Goal: Obtain resource: Download file/media

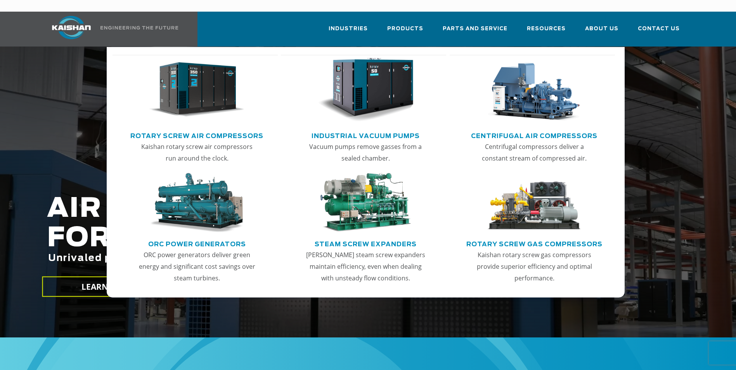
click at [514, 81] on img "Main menu" at bounding box center [534, 90] width 95 height 64
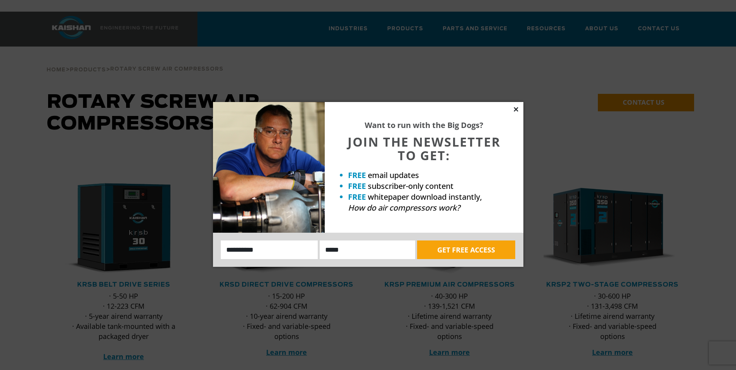
click at [518, 109] on icon at bounding box center [516, 109] width 7 height 7
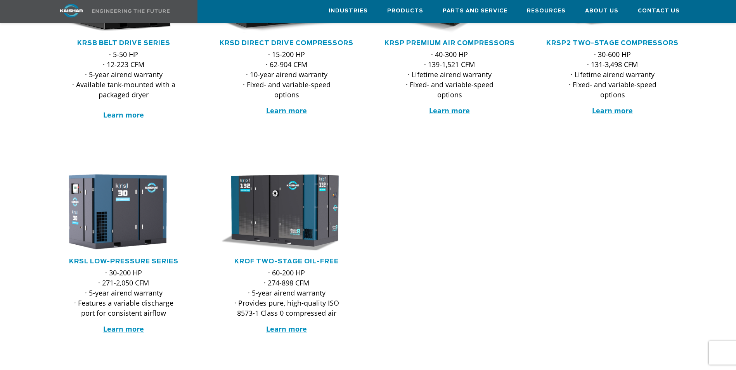
scroll to position [272, 0]
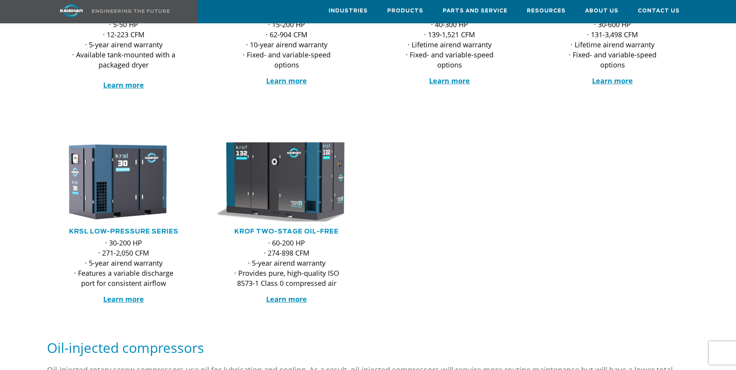
click at [298, 179] on img at bounding box center [281, 182] width 152 height 87
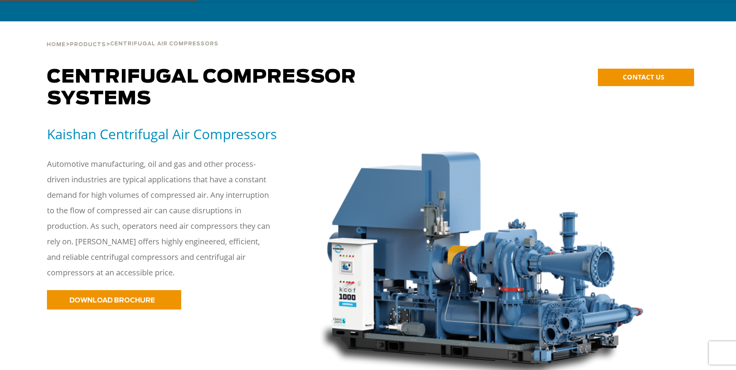
scroll to position [78, 0]
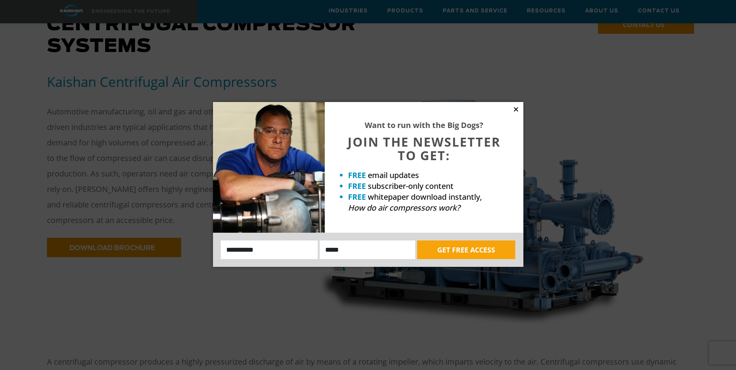
click at [516, 109] on icon at bounding box center [516, 109] width 4 height 4
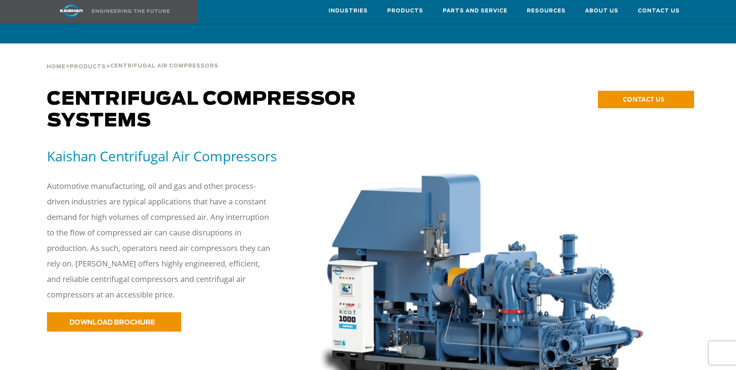
scroll to position [0, 0]
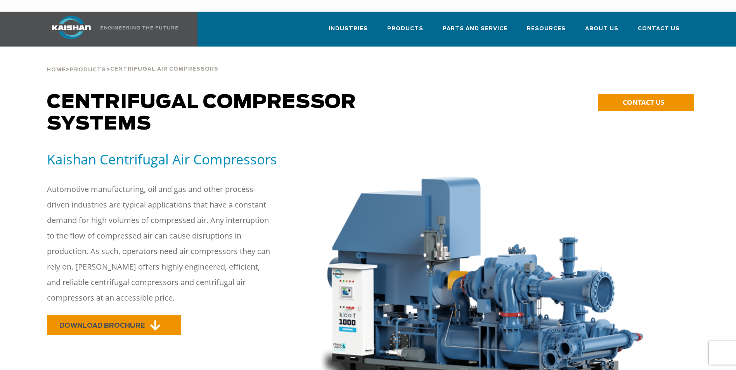
click at [131, 322] on span "DOWNLOAD BROCHURE" at bounding box center [101, 325] width 85 height 7
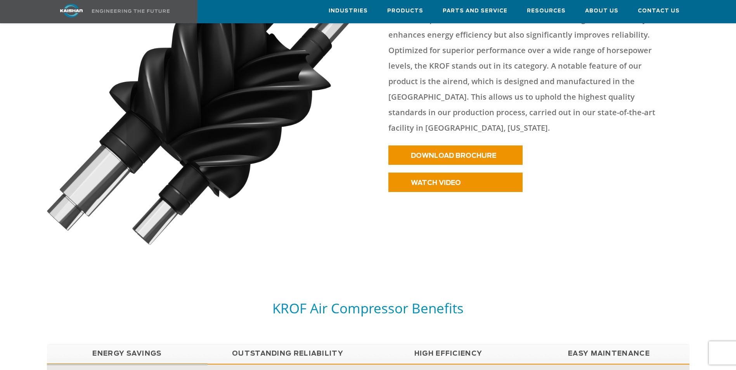
scroll to position [427, 0]
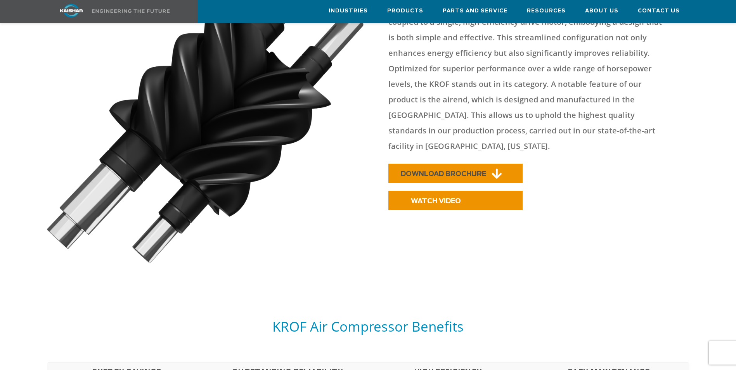
click at [453, 164] on link "DOWNLOAD BROCHURE" at bounding box center [455, 173] width 134 height 19
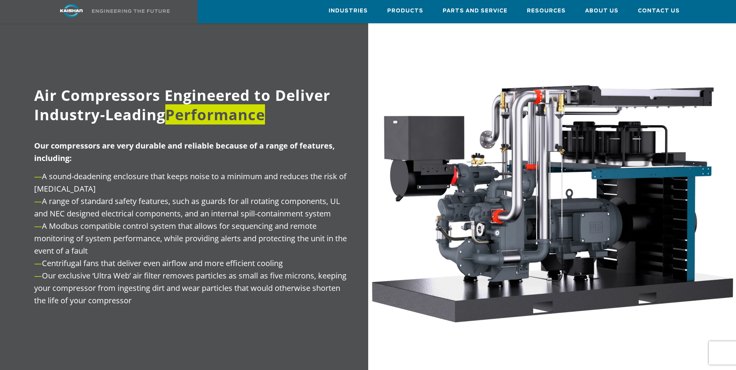
scroll to position [970, 0]
